Goal: Register for event/course

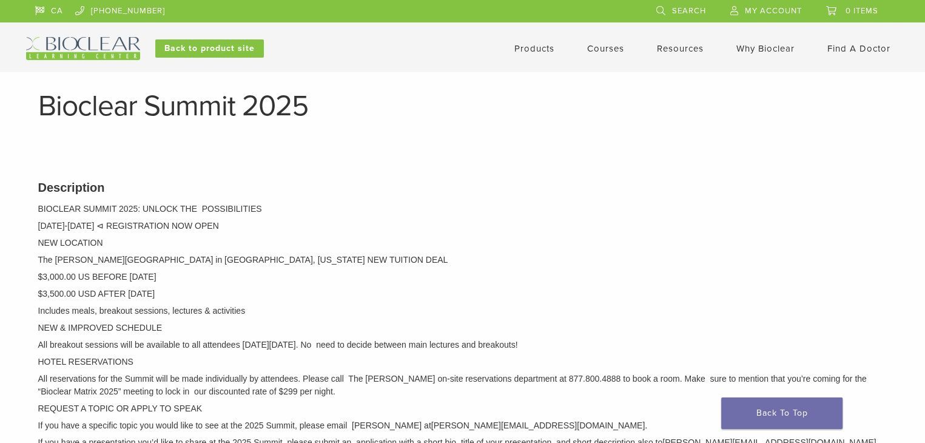
click at [607, 47] on link "Courses" at bounding box center [605, 48] width 37 height 11
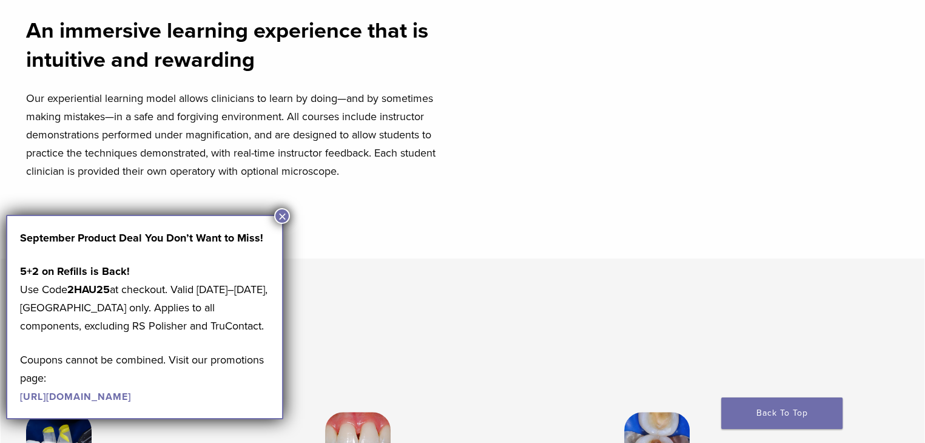
scroll to position [516, 0]
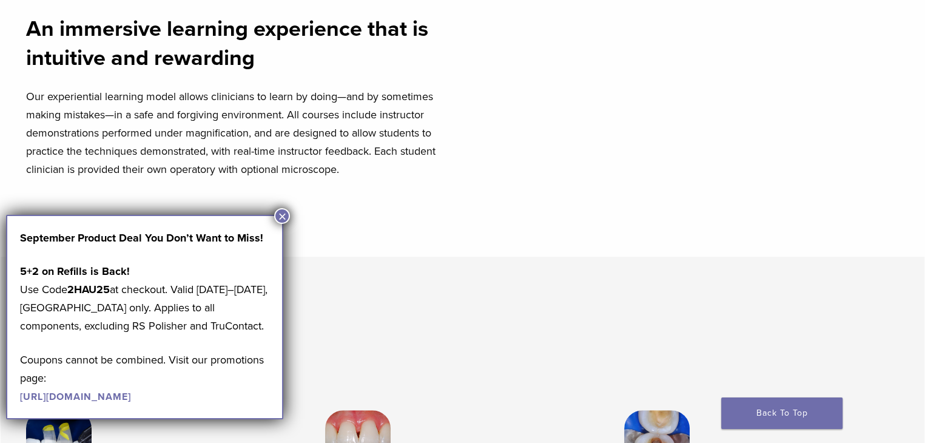
click at [283, 214] on button "×" at bounding box center [282, 216] width 16 height 16
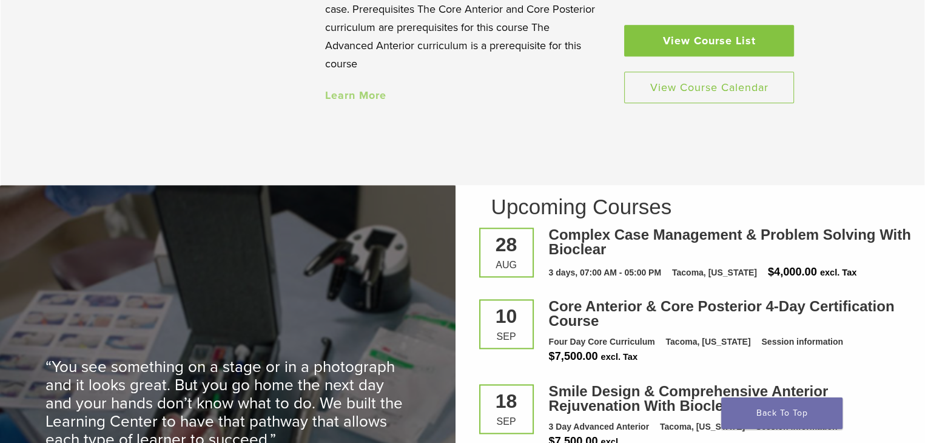
scroll to position [1465, 0]
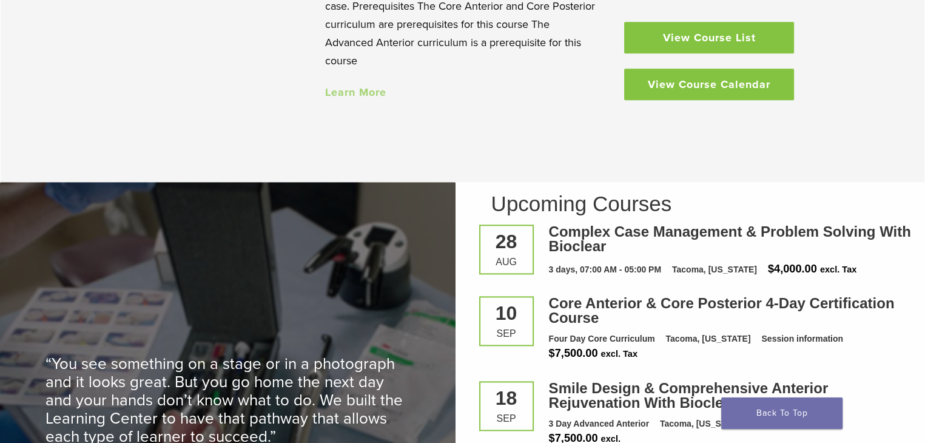
click at [728, 97] on link "View Course Calendar" at bounding box center [709, 85] width 170 height 32
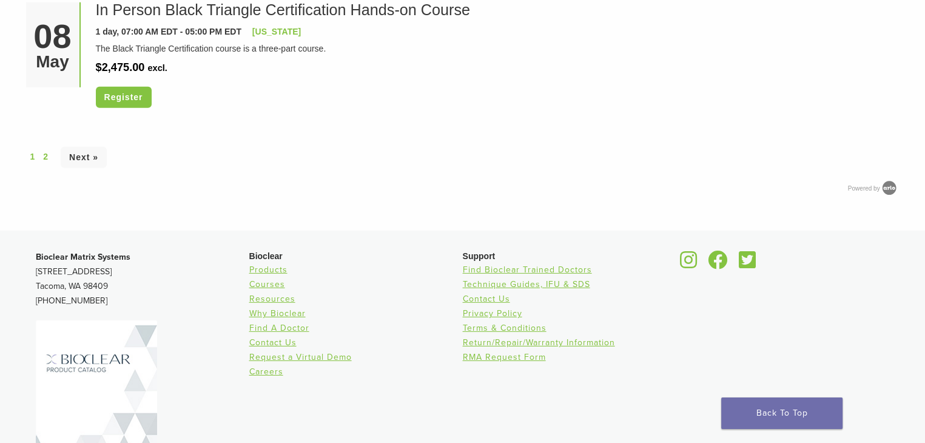
scroll to position [3672, 0]
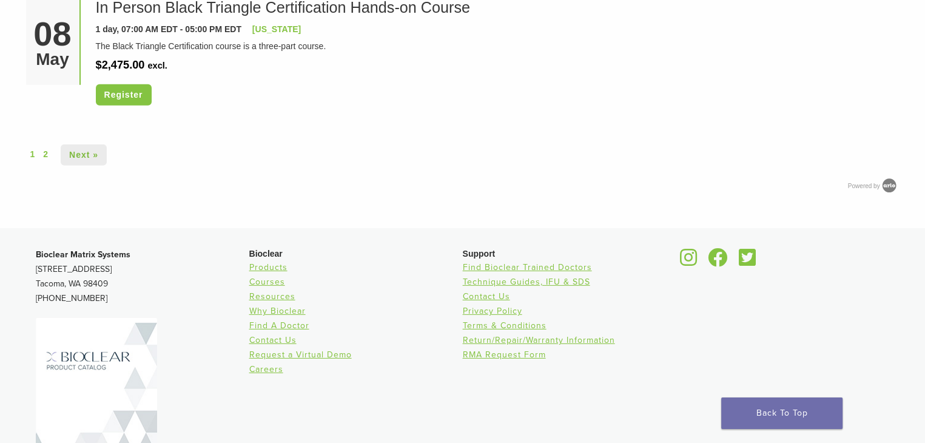
click at [73, 154] on link "Next »" at bounding box center [84, 154] width 46 height 21
